Goal: Register for event/course

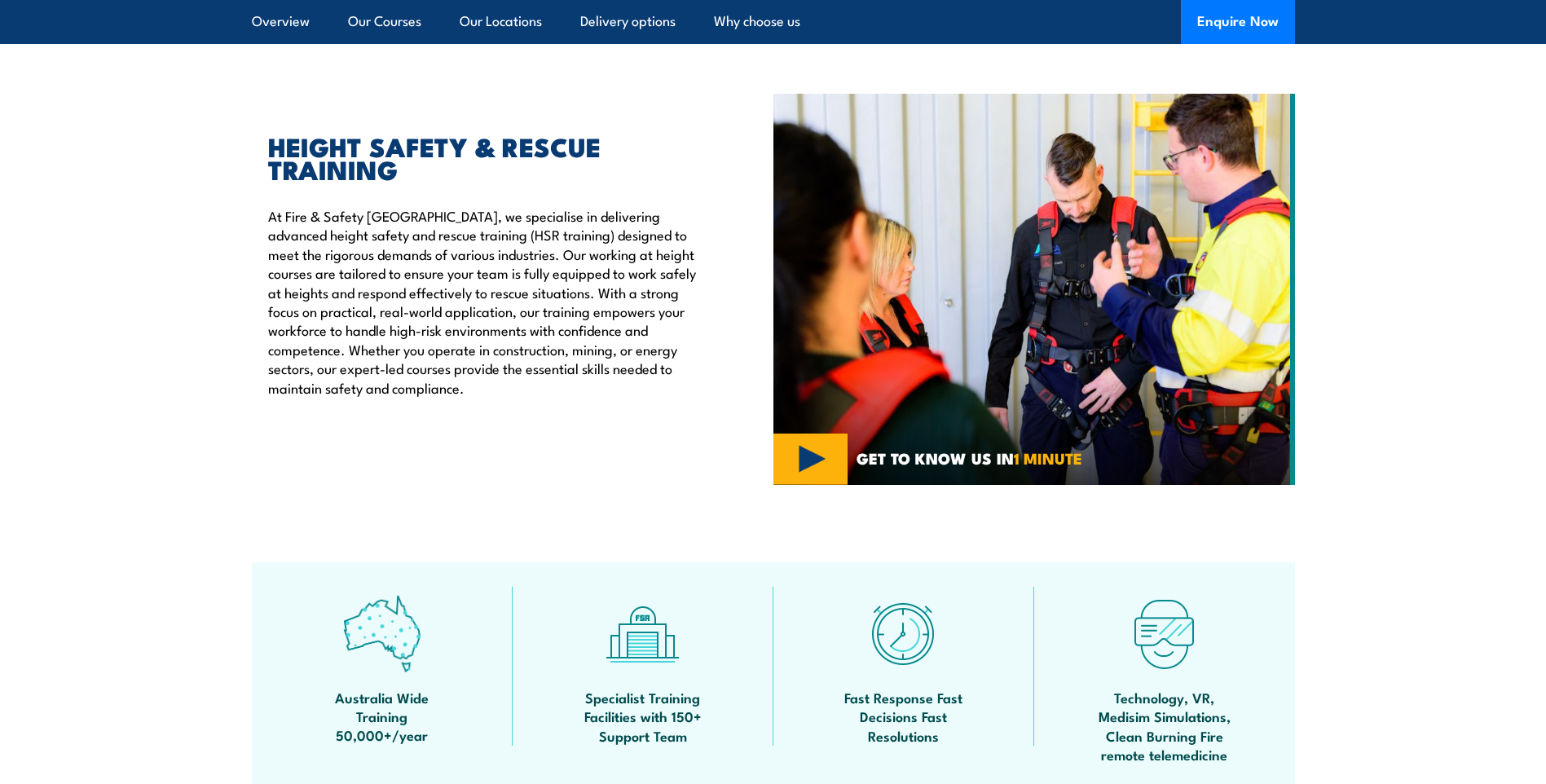
scroll to position [81, 0]
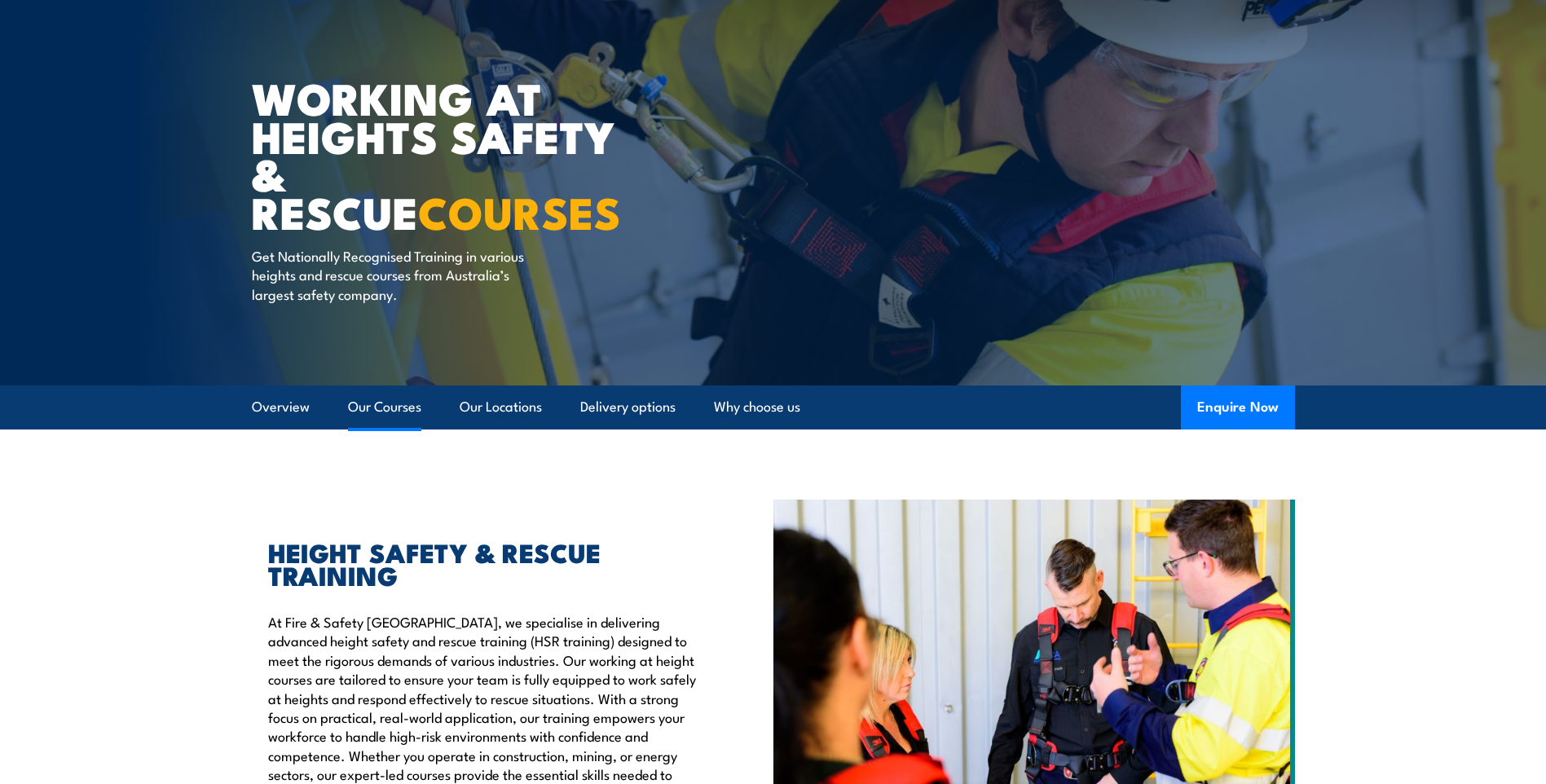
click at [377, 402] on link "Our Courses" at bounding box center [384, 407] width 74 height 43
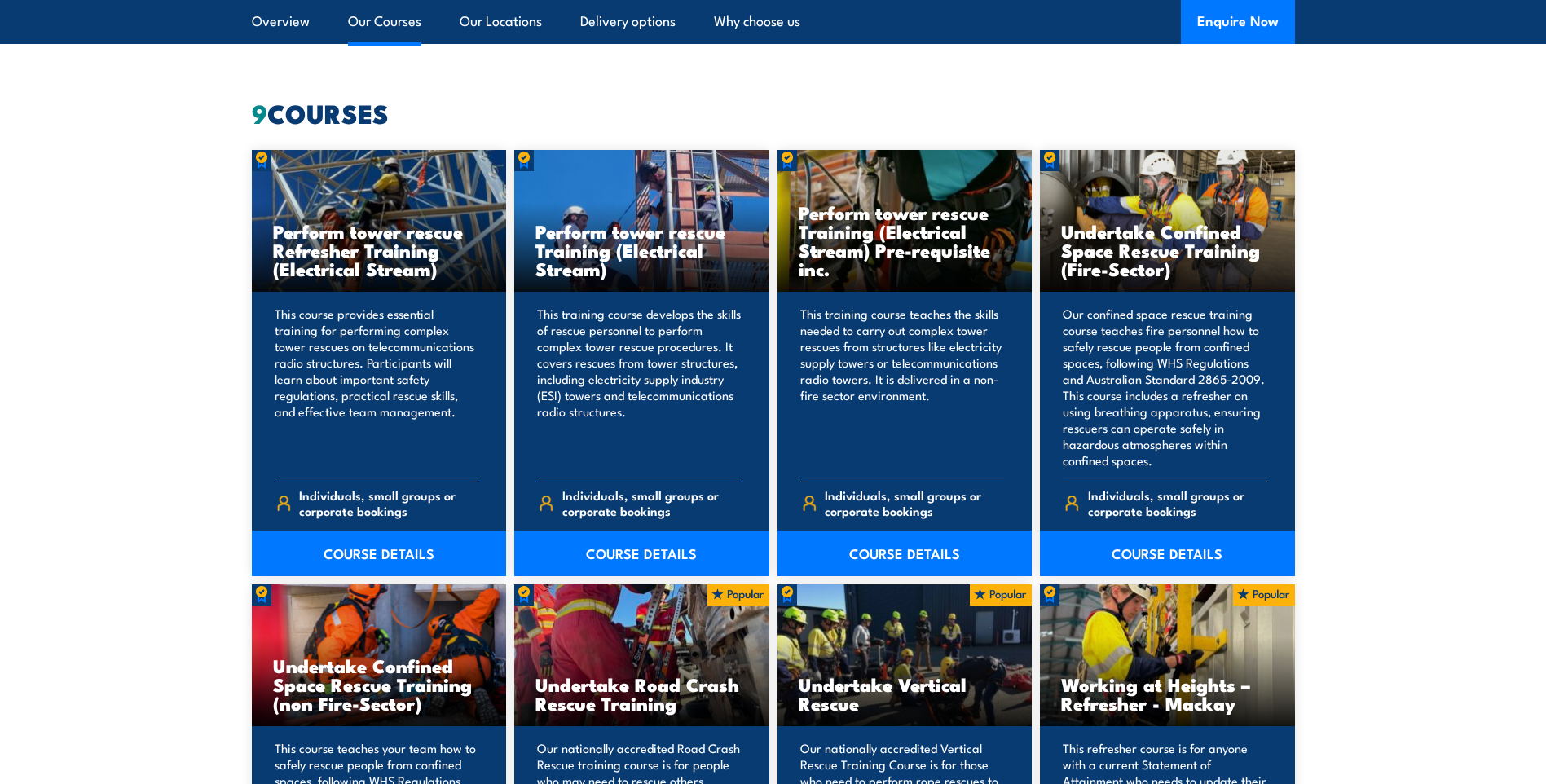
scroll to position [1643, 0]
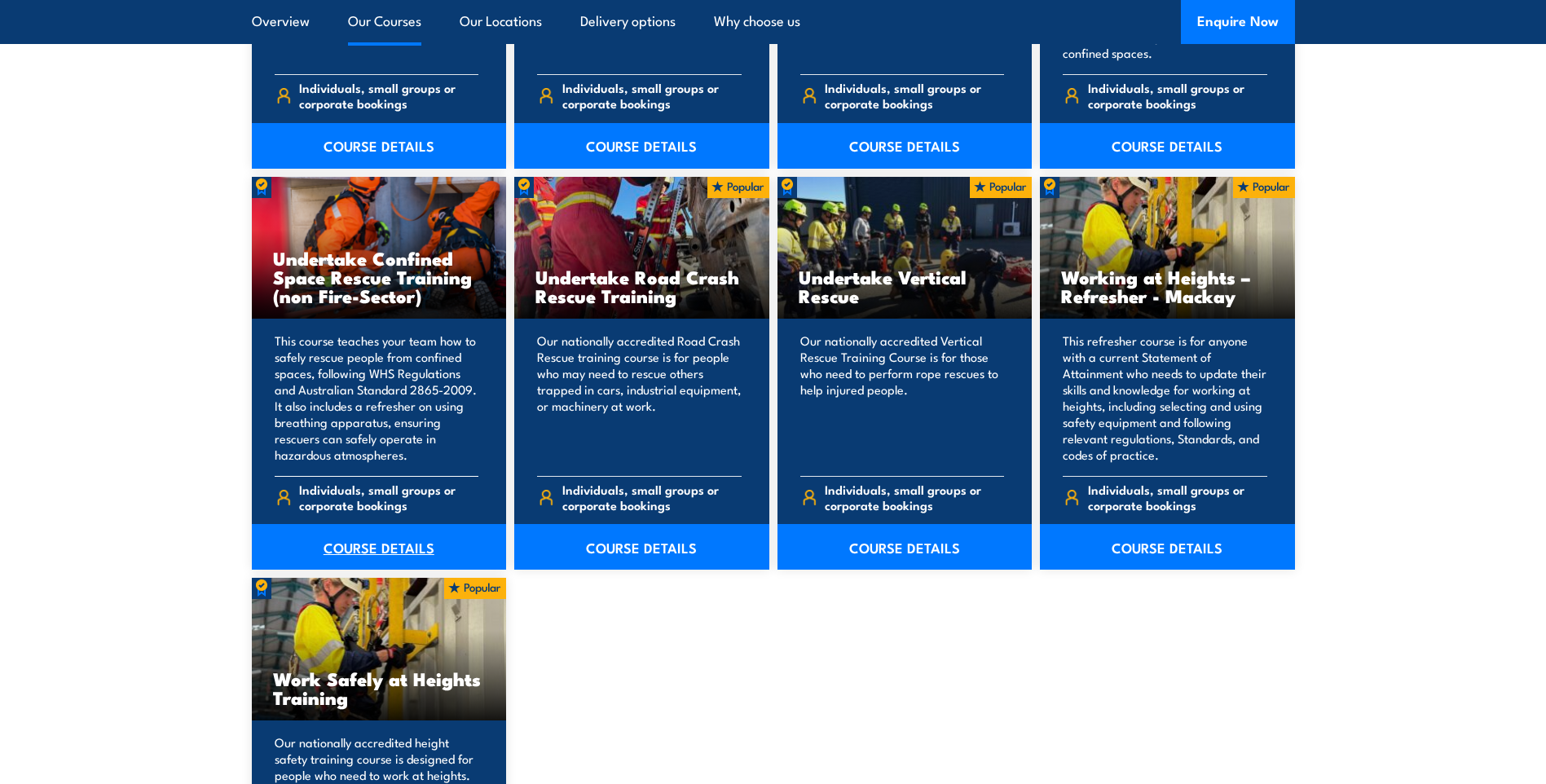
click at [400, 550] on link "COURSE DETAILS" at bounding box center [379, 546] width 255 height 46
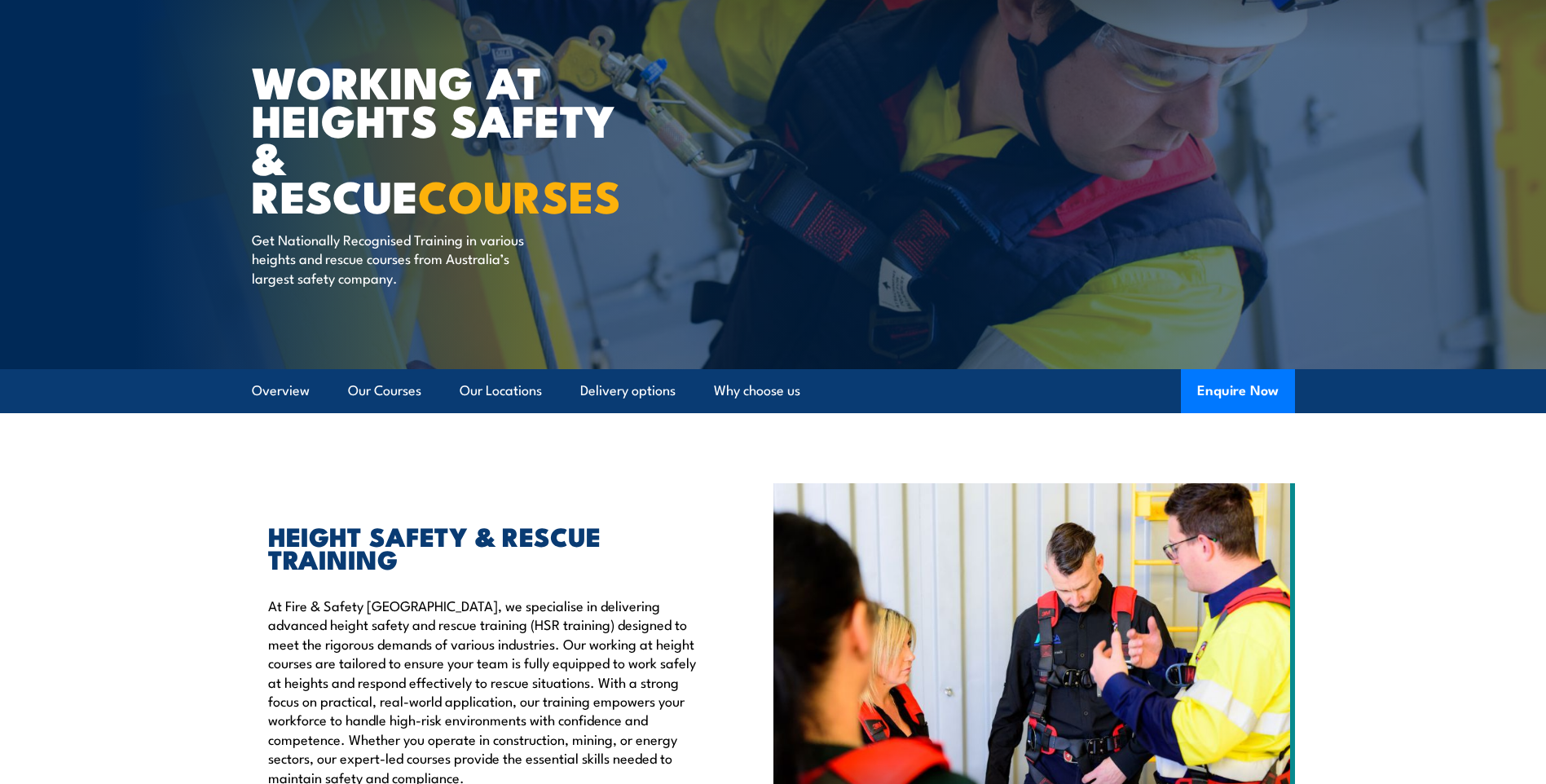
scroll to position [82, 0]
